Goal: Task Accomplishment & Management: Use online tool/utility

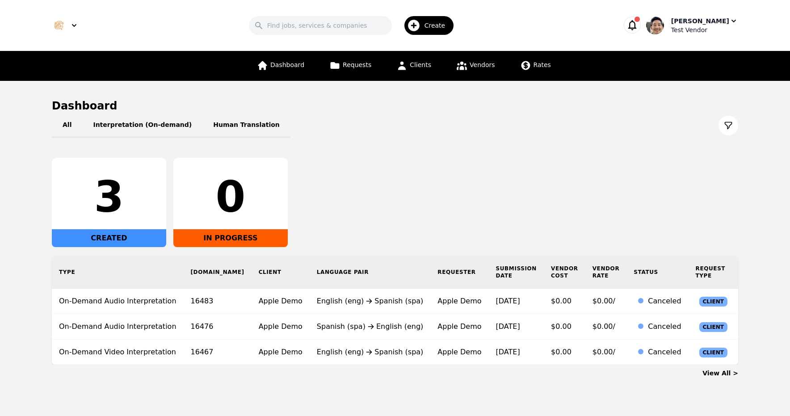
click at [707, 18] on div "[PERSON_NAME]" at bounding box center [700, 21] width 58 height 9
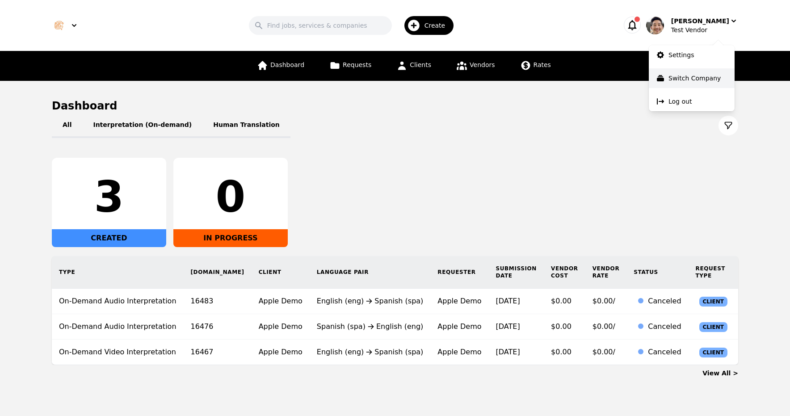
click at [698, 75] on p "Switch Company" at bounding box center [695, 78] width 52 height 9
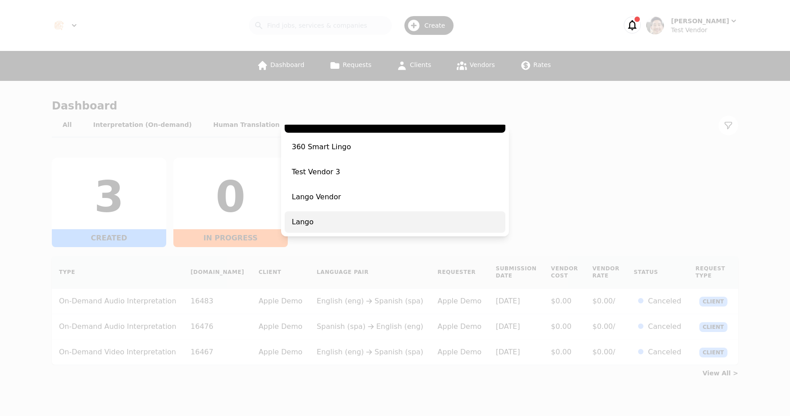
click at [372, 221] on span "Lango" at bounding box center [395, 221] width 221 height 21
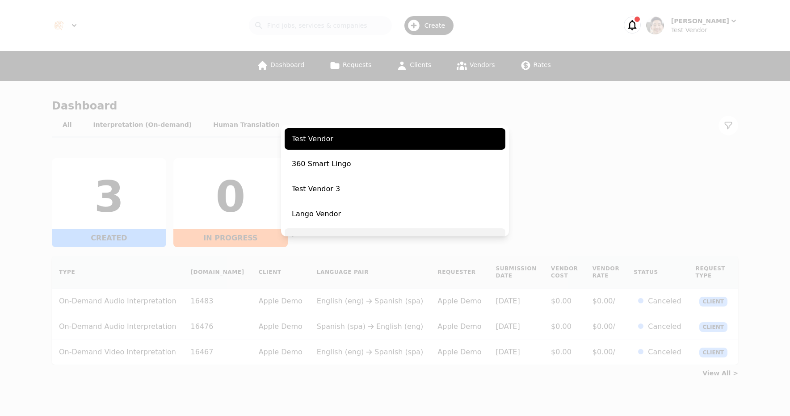
scroll to position [182, 0]
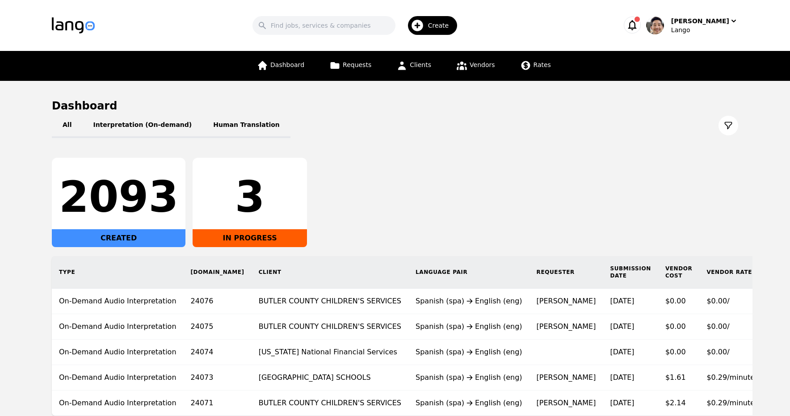
click at [544, 151] on div "All Interpretation (On-demand) Human Translation 2093 CREATED 3 IN PROGRESS Typ…" at bounding box center [395, 264] width 687 height 303
click at [347, 69] on link "Requests" at bounding box center [350, 66] width 53 height 30
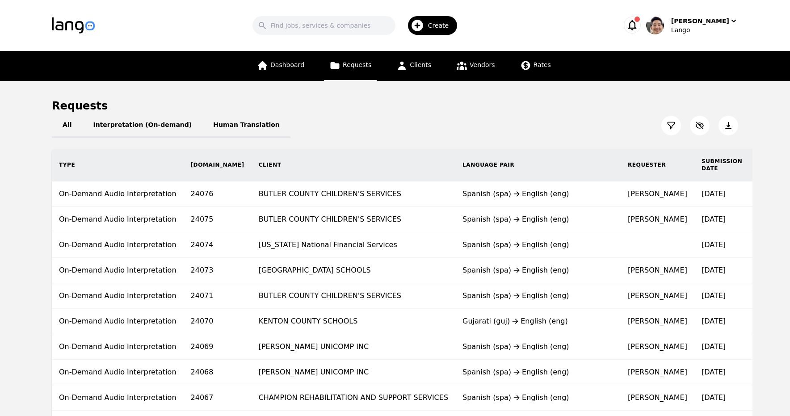
click at [676, 126] on button at bounding box center [672, 126] width 20 height 20
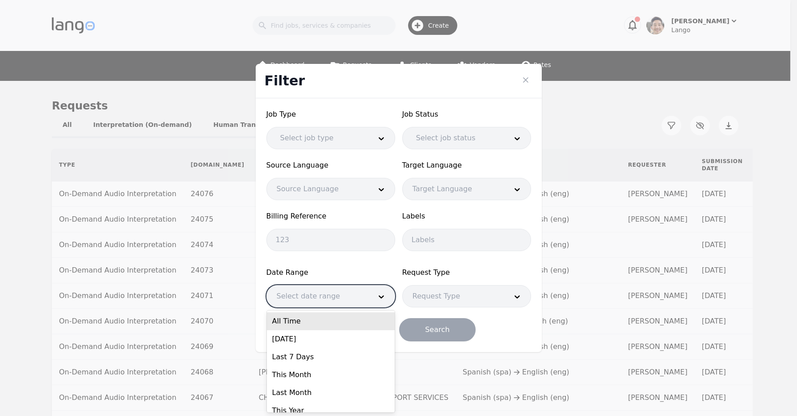
click at [350, 297] on div at bounding box center [317, 296] width 101 height 21
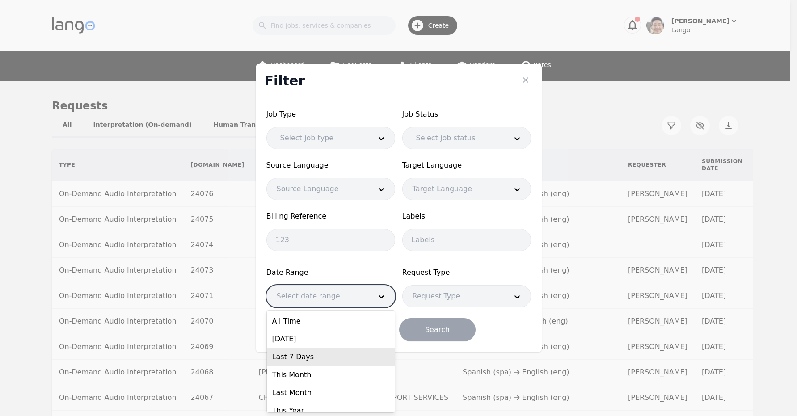
click at [316, 356] on div "Last 7 Days" at bounding box center [331, 357] width 128 height 18
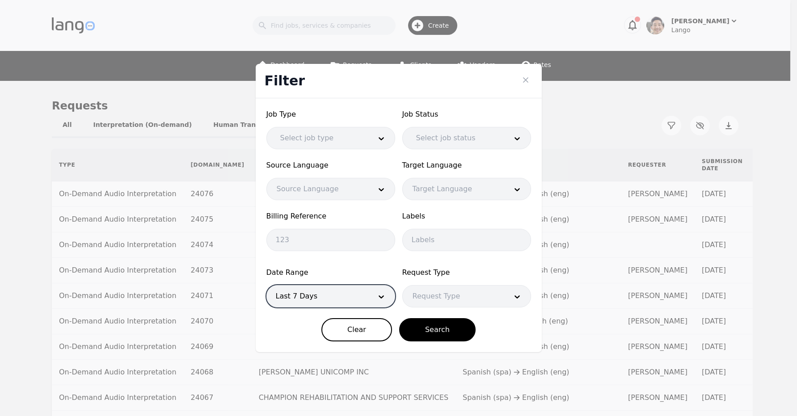
click at [472, 287] on div at bounding box center [453, 296] width 101 height 21
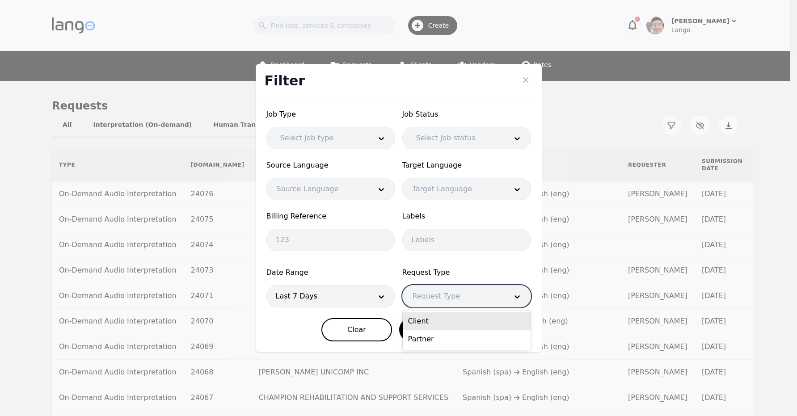
click at [488, 258] on form "Job Type Select job type Job Status Select job status Source Language Source La…" at bounding box center [398, 225] width 265 height 232
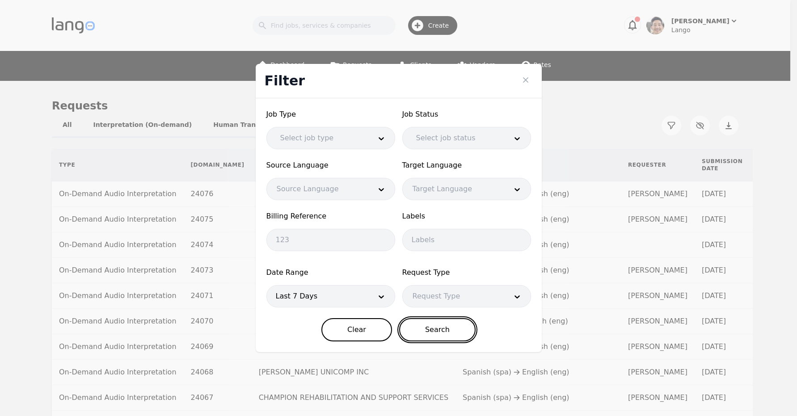
click at [454, 330] on button "Search" at bounding box center [437, 329] width 76 height 23
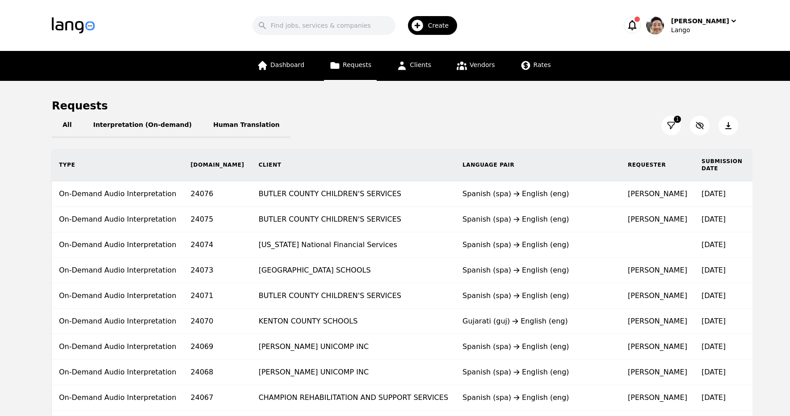
click at [730, 128] on icon at bounding box center [728, 125] width 6 height 7
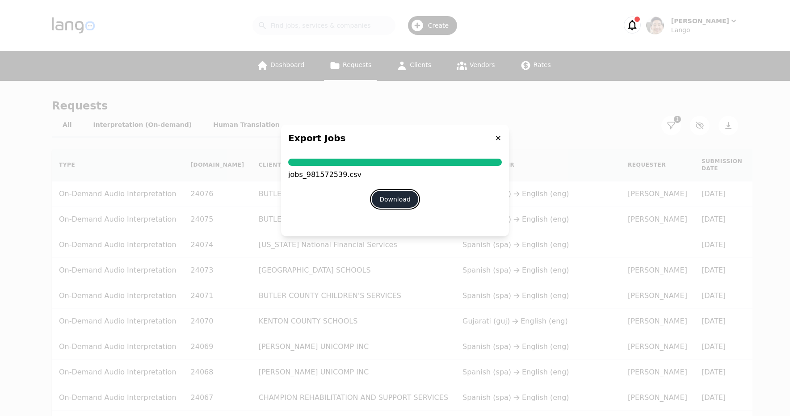
click at [393, 205] on button "Download" at bounding box center [395, 199] width 46 height 17
click at [495, 138] on icon at bounding box center [498, 138] width 7 height 7
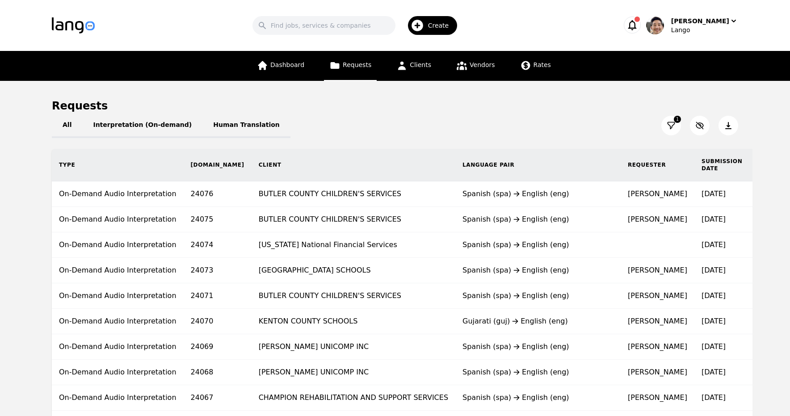
click at [672, 125] on icon at bounding box center [671, 125] width 9 height 9
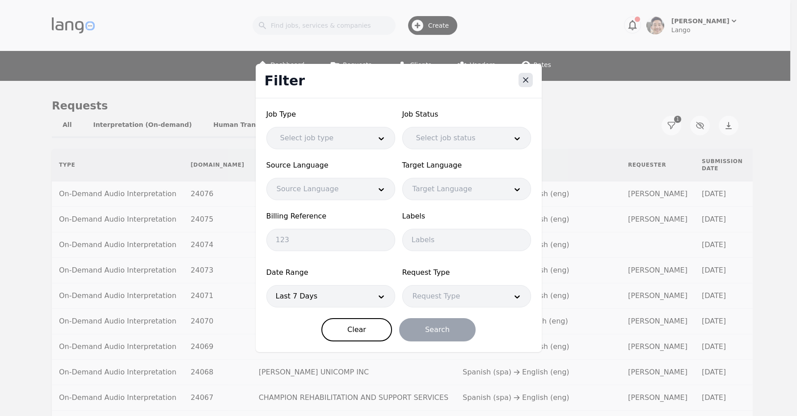
click at [527, 81] on icon "Close" at bounding box center [525, 80] width 4 height 4
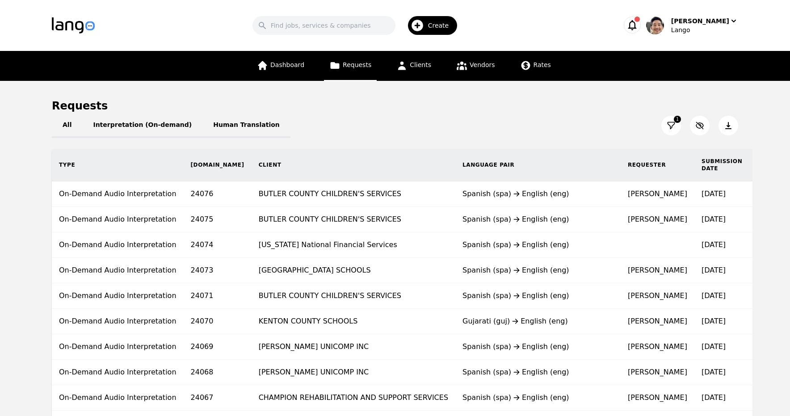
click at [675, 124] on icon at bounding box center [671, 125] width 7 height 7
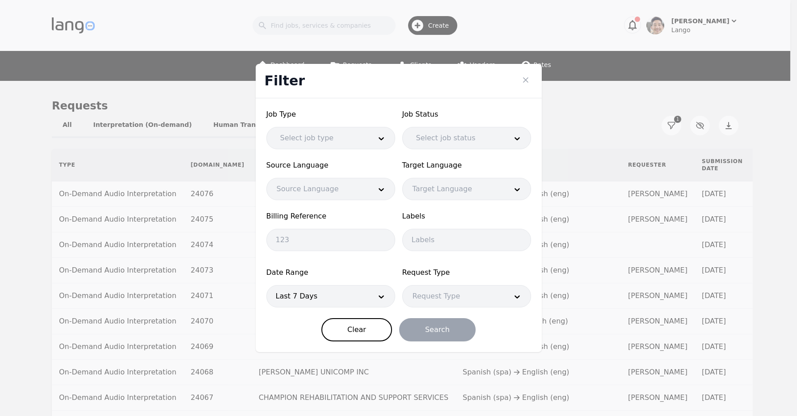
click at [326, 293] on div at bounding box center [317, 296] width 101 height 21
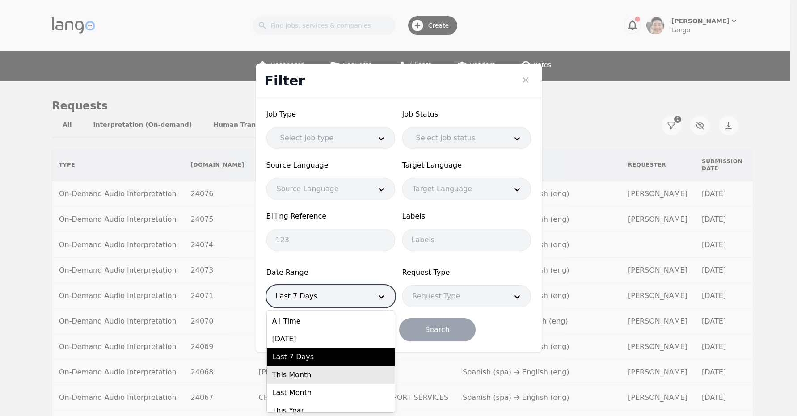
click at [305, 371] on div "This Month" at bounding box center [331, 375] width 128 height 18
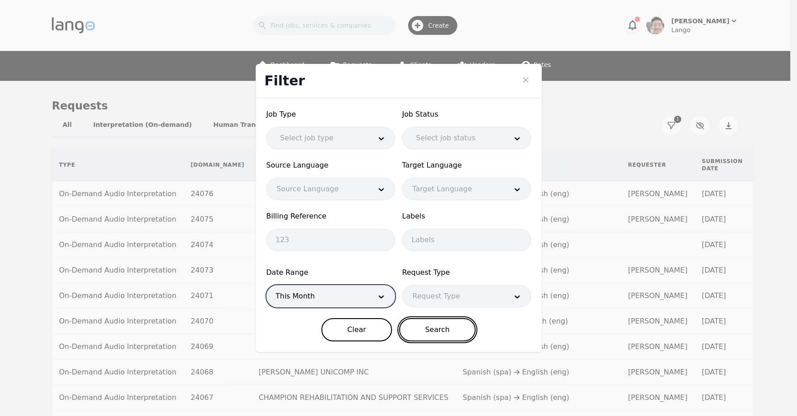
click at [436, 329] on button "Search" at bounding box center [437, 329] width 76 height 23
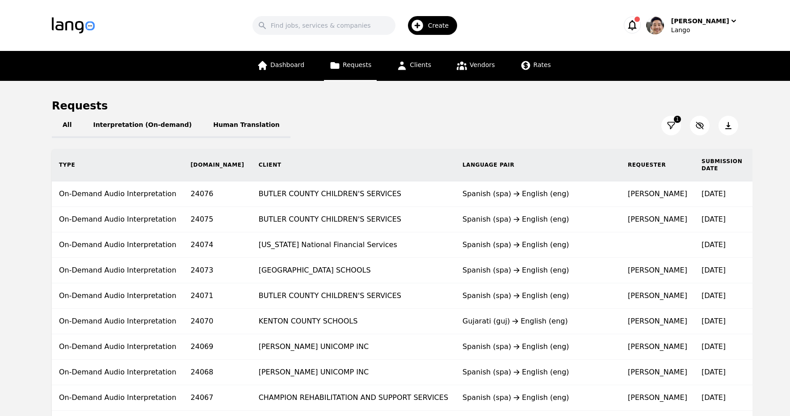
click at [736, 125] on button at bounding box center [729, 126] width 20 height 20
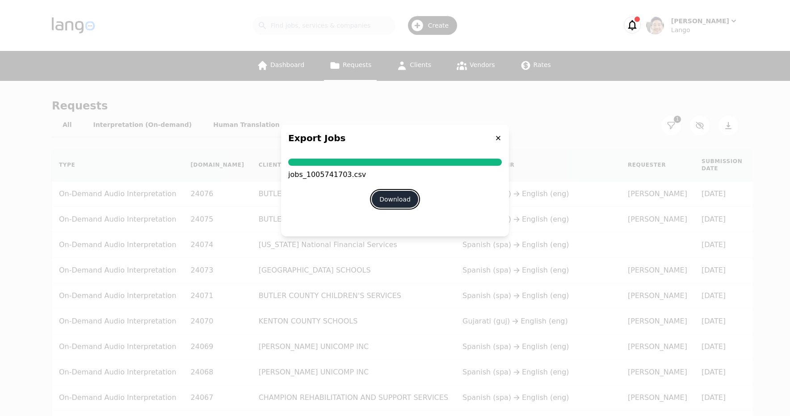
click at [396, 199] on button "Download" at bounding box center [395, 199] width 46 height 17
